Goal: Check status: Check status

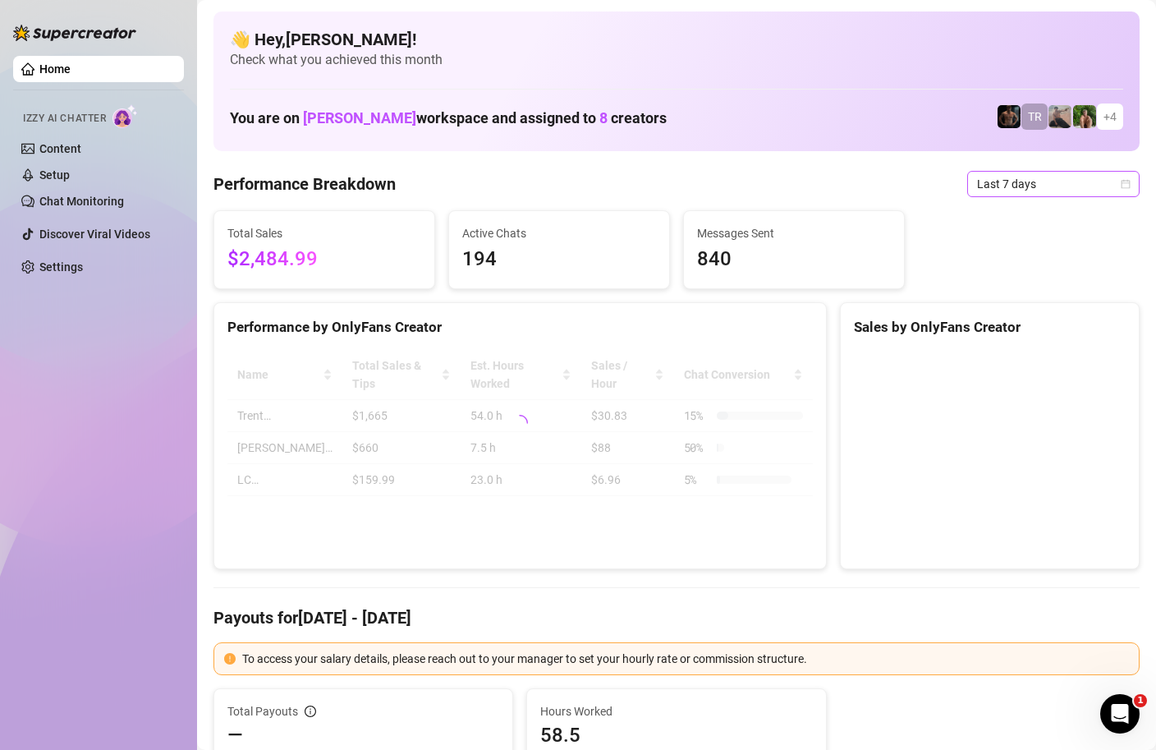
click at [1126, 180] on icon "calendar" at bounding box center [1126, 183] width 9 height 9
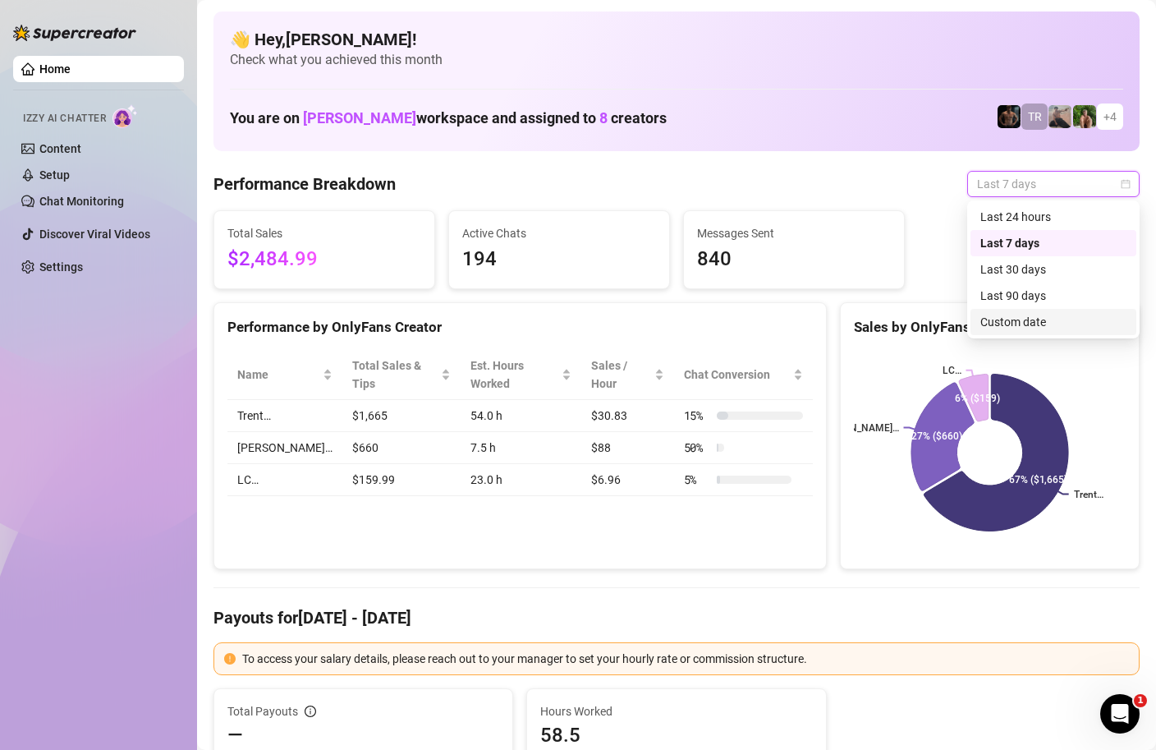
click at [1018, 319] on div "Custom date" at bounding box center [1054, 322] width 146 height 18
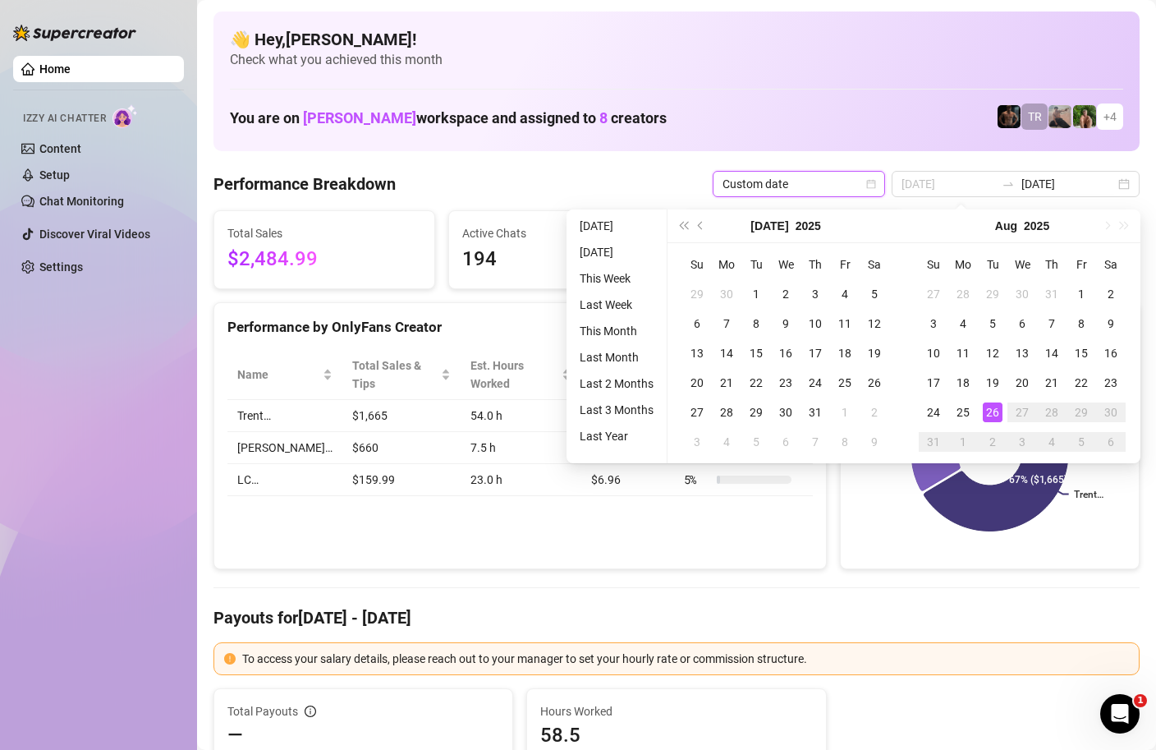
type input "[DATE]"
click at [998, 406] on div "26" at bounding box center [993, 412] width 20 height 20
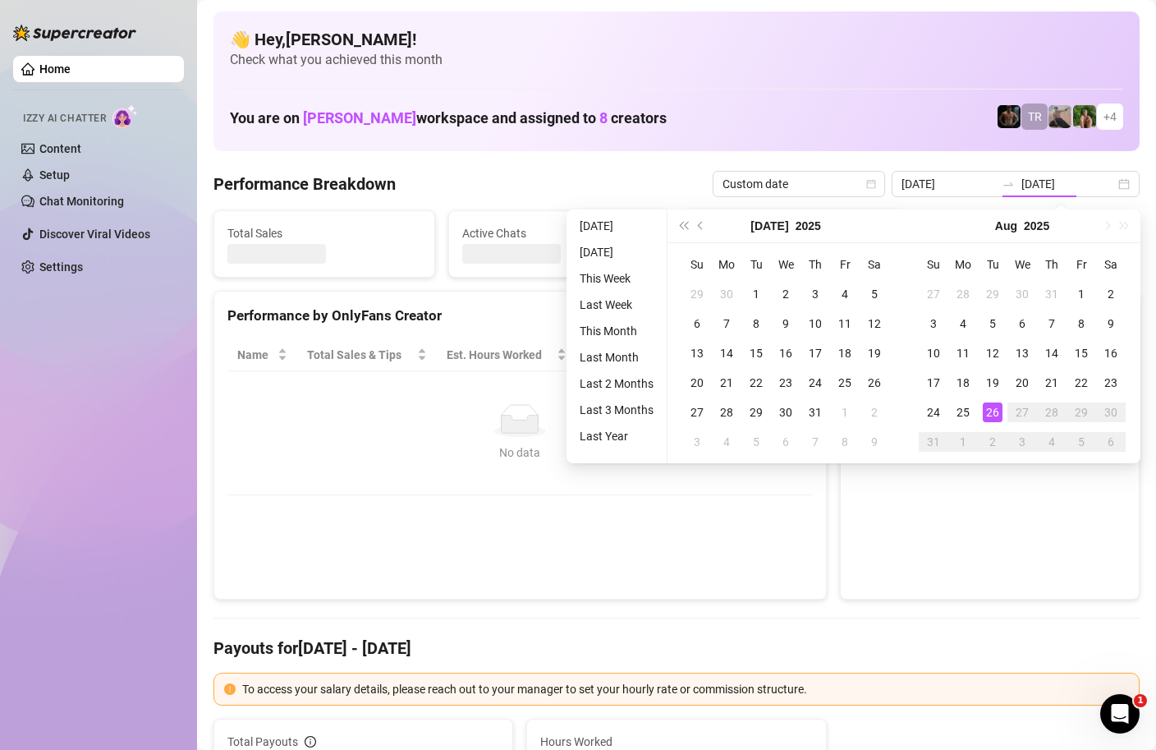
type input "[DATE]"
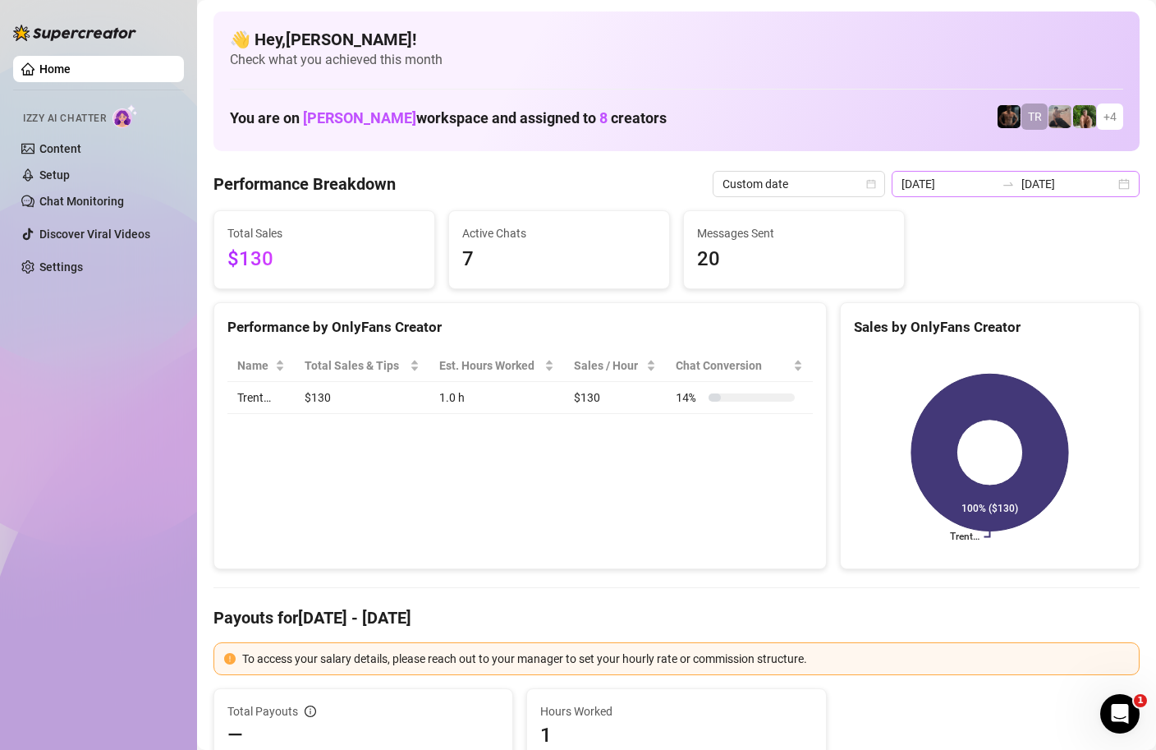
click at [1128, 185] on div "[DATE] [DATE]" at bounding box center [1016, 184] width 248 height 26
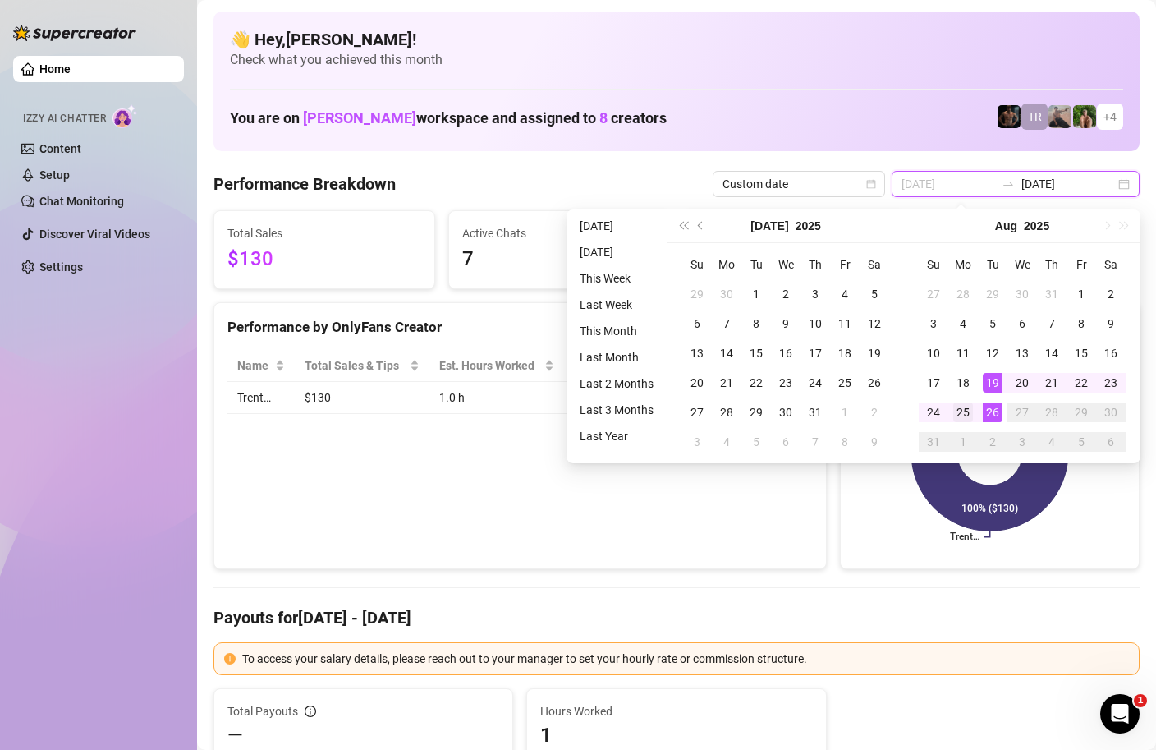
type input "[DATE]"
click at [962, 412] on div "25" at bounding box center [964, 412] width 20 height 20
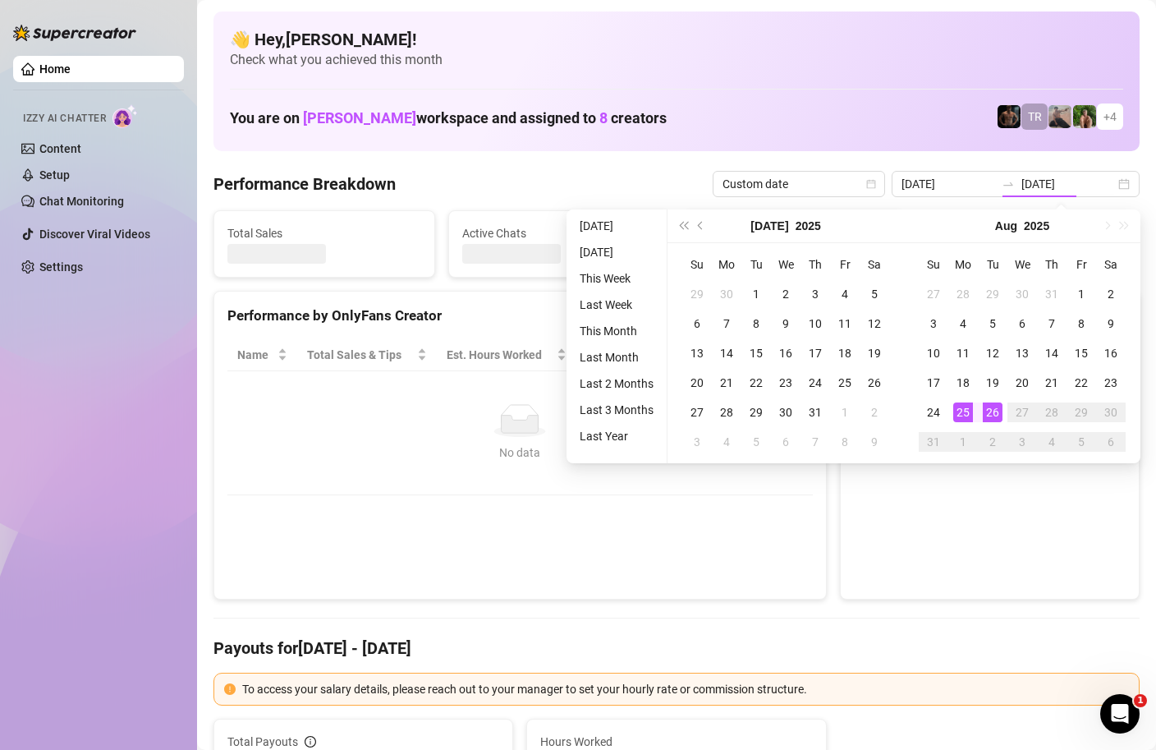
type input "[DATE]"
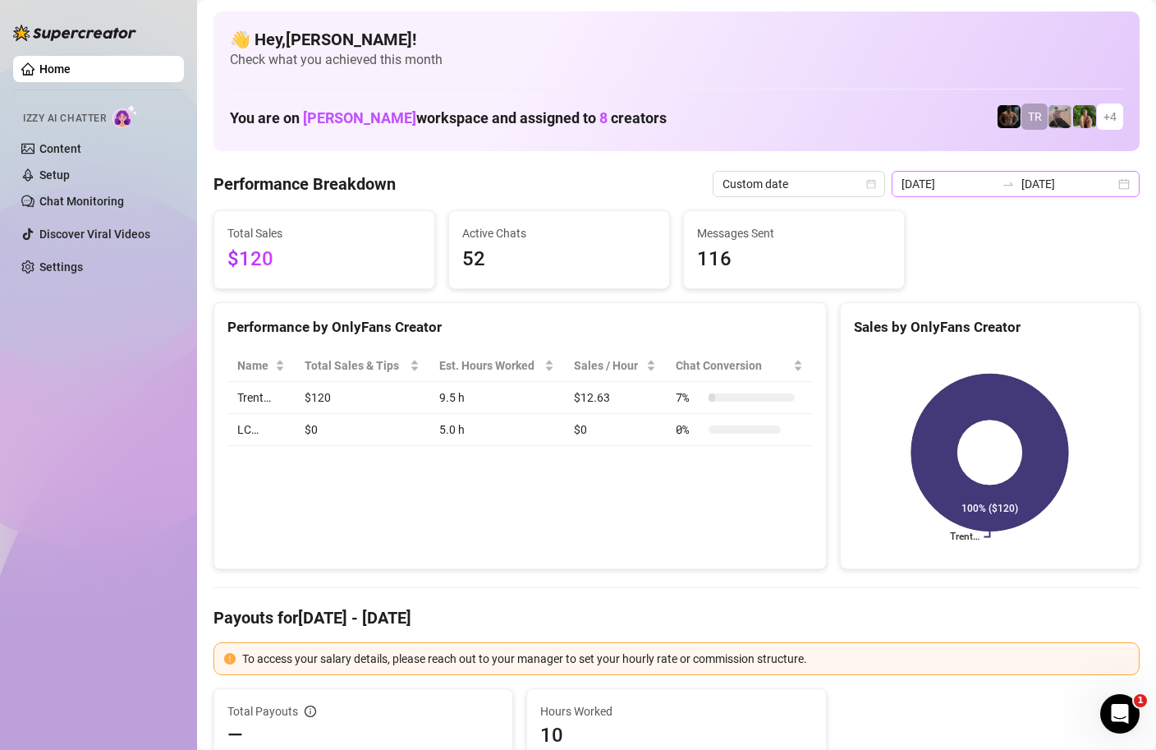
click at [1129, 185] on div "[DATE] [DATE]" at bounding box center [1016, 184] width 248 height 26
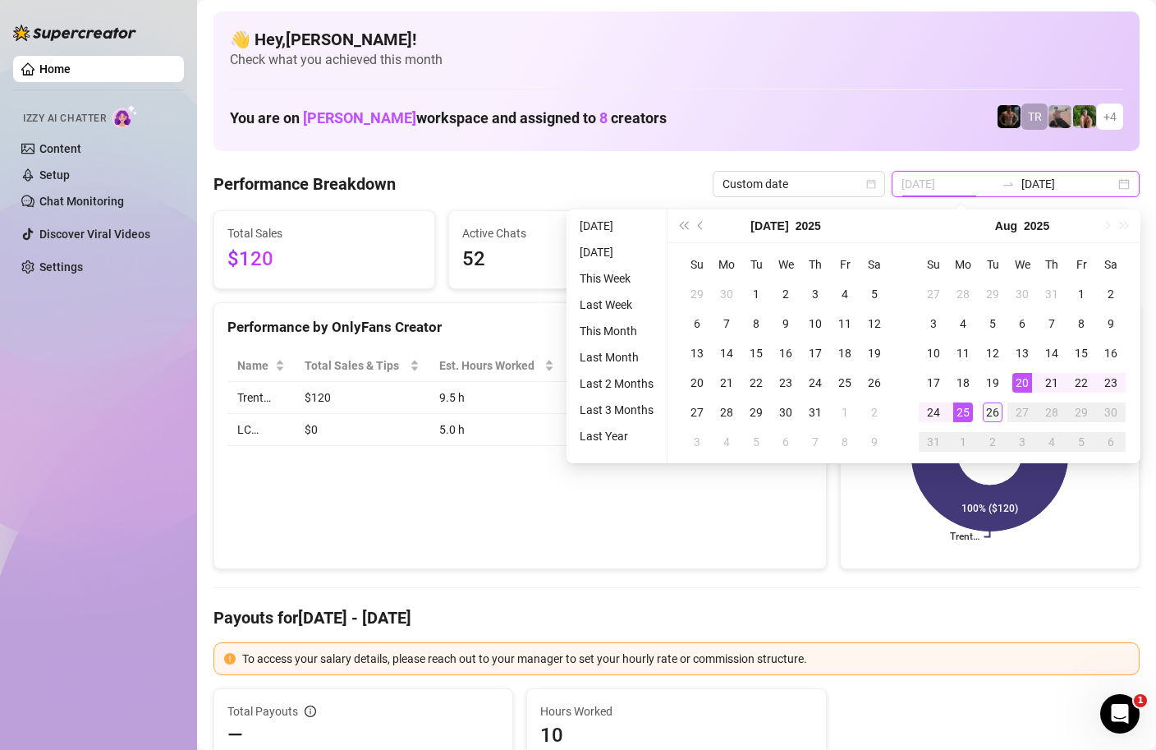
type input "[DATE]"
click at [998, 406] on div "26" at bounding box center [993, 412] width 20 height 20
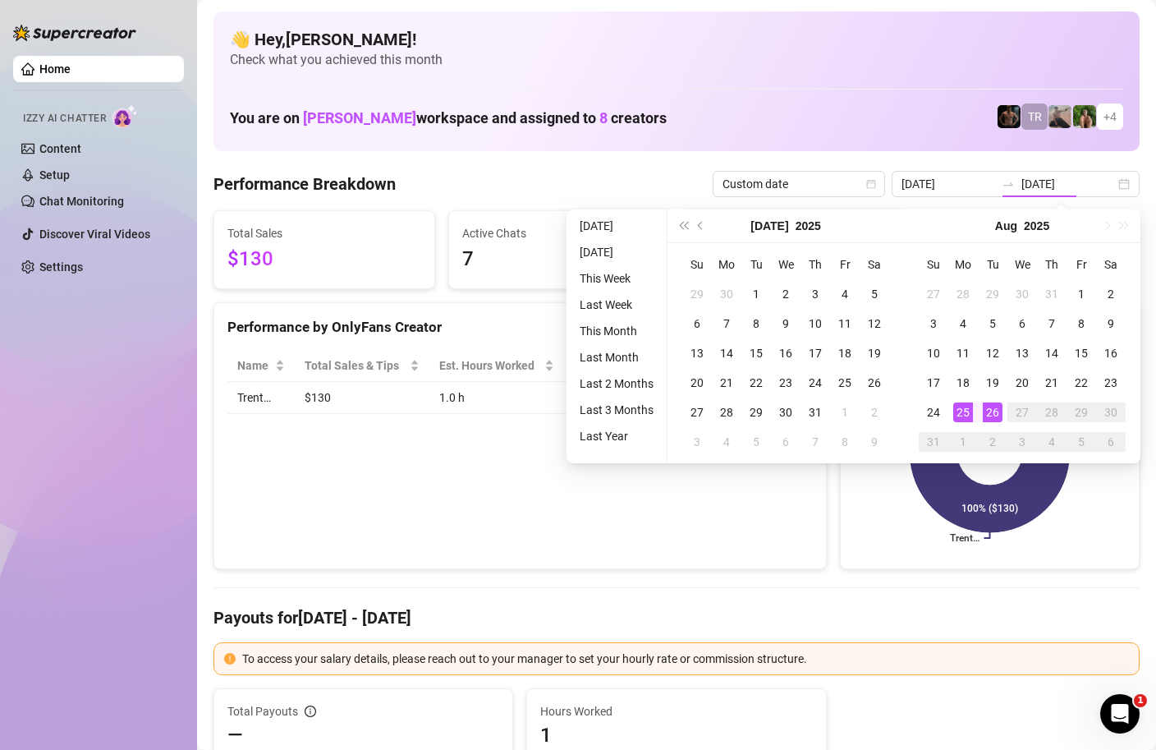
type input "[DATE]"
